Goal: Transaction & Acquisition: Purchase product/service

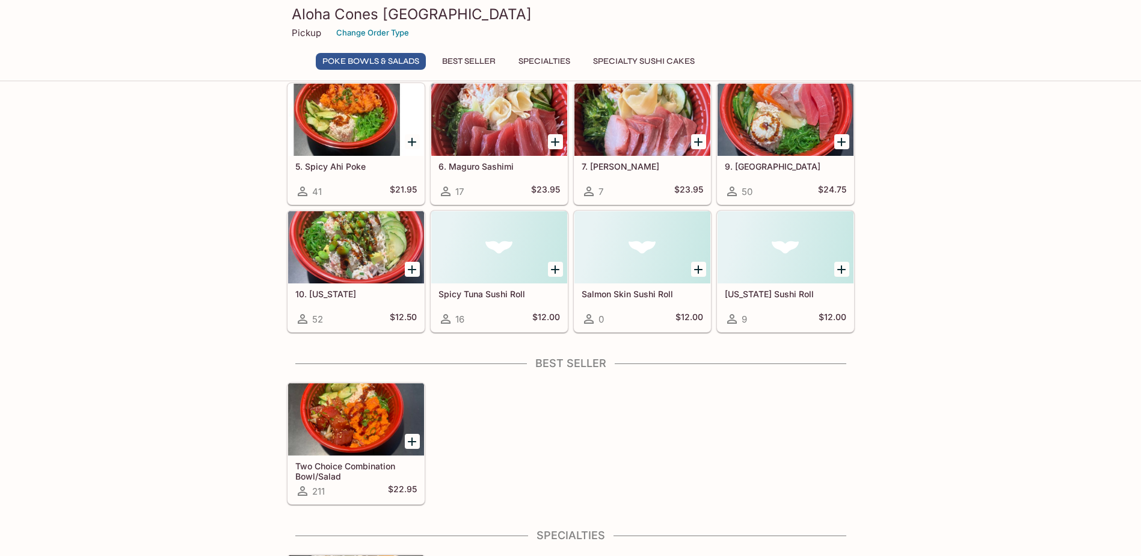
scroll to position [230, 0]
click at [351, 314] on div "52 $12.50" at bounding box center [356, 319] width 122 height 14
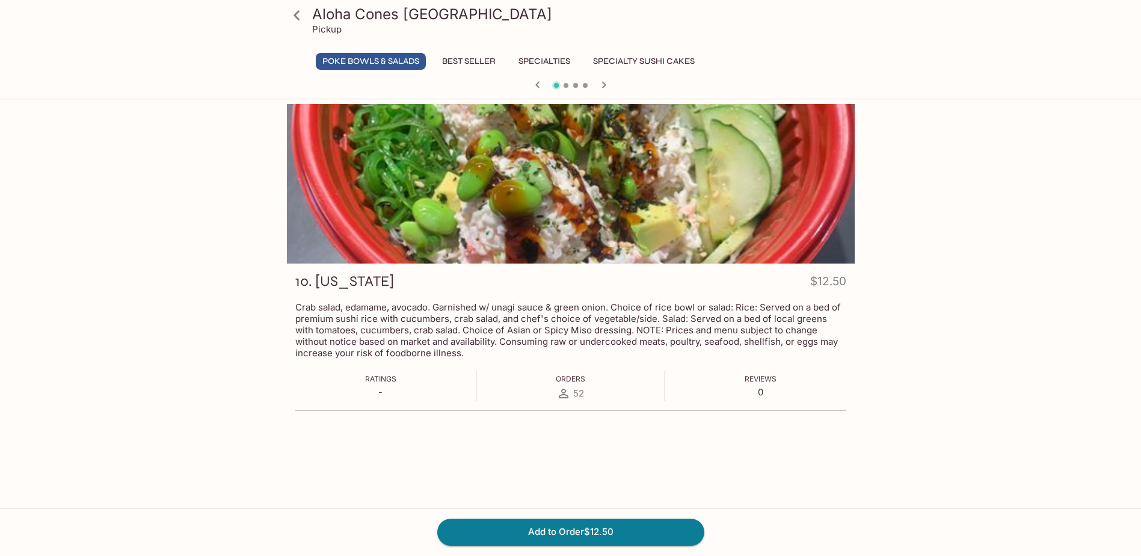
click at [467, 64] on button "Best Seller" at bounding box center [469, 61] width 67 height 17
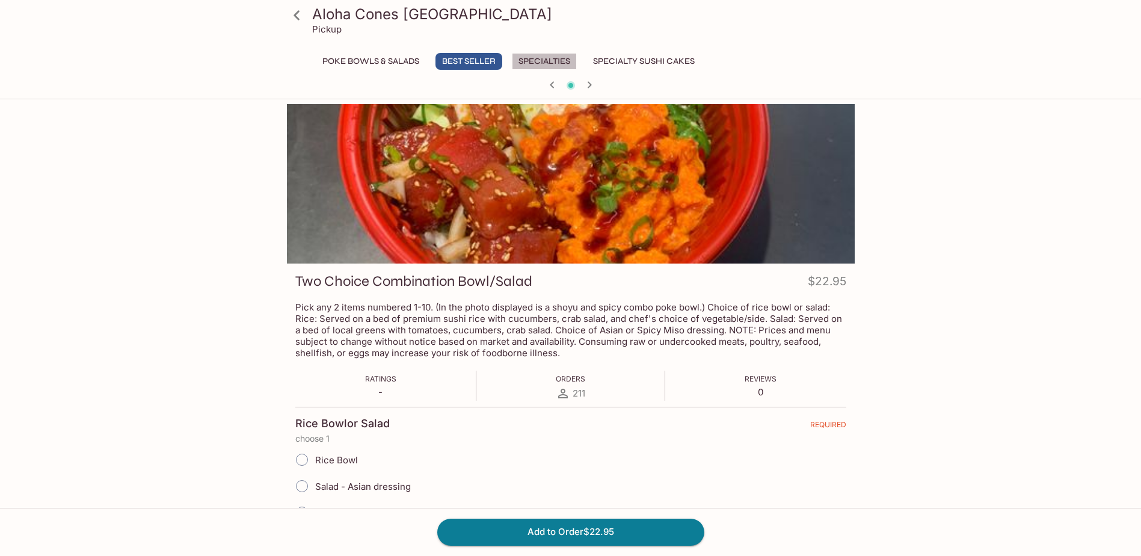
click at [545, 64] on button "Specialties" at bounding box center [544, 61] width 65 height 17
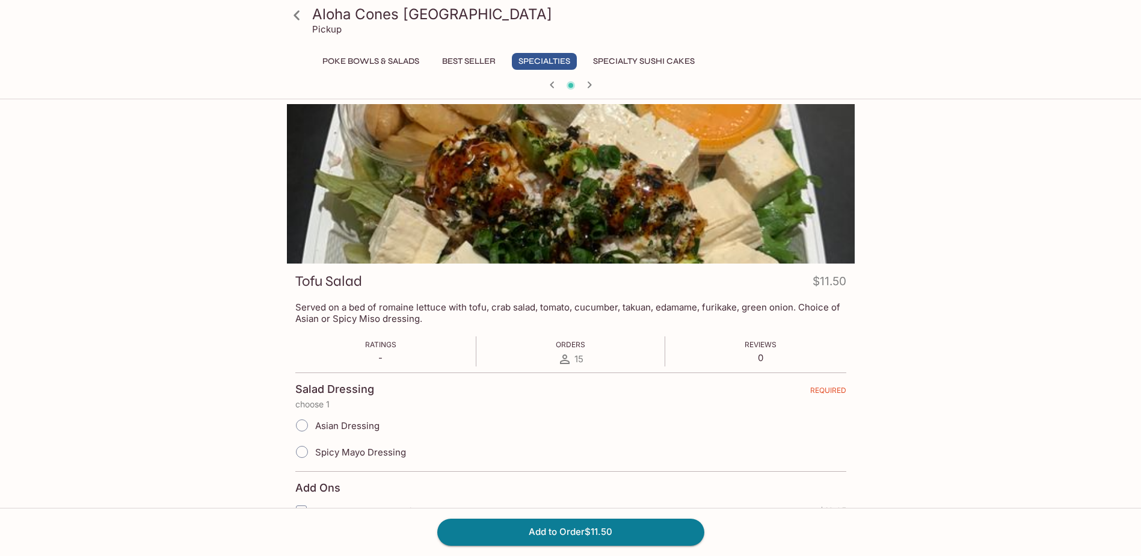
click at [294, 17] on icon at bounding box center [296, 15] width 21 height 21
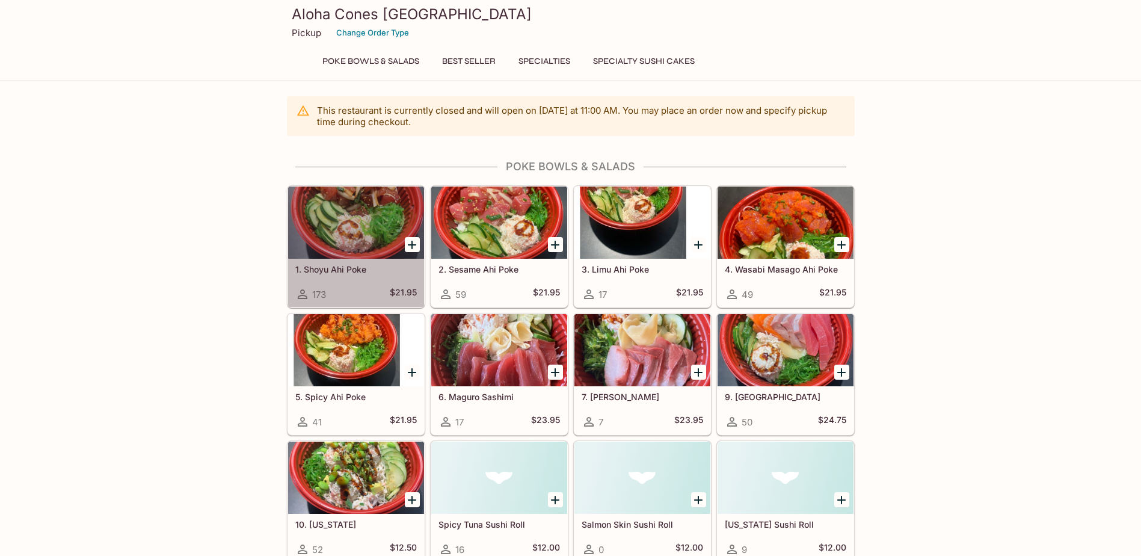
click at [370, 279] on div "1. Shoyu Ahi Poke 173 $21.95" at bounding box center [356, 283] width 136 height 48
